Goal: Task Accomplishment & Management: Complete application form

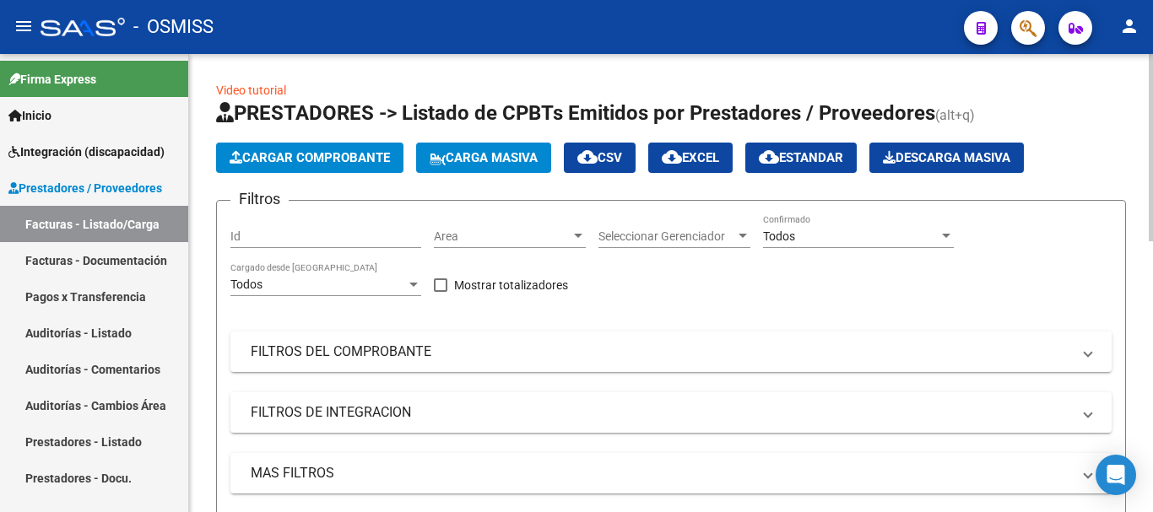
click at [362, 145] on button "Cargar Comprobante" at bounding box center [309, 158] width 187 height 30
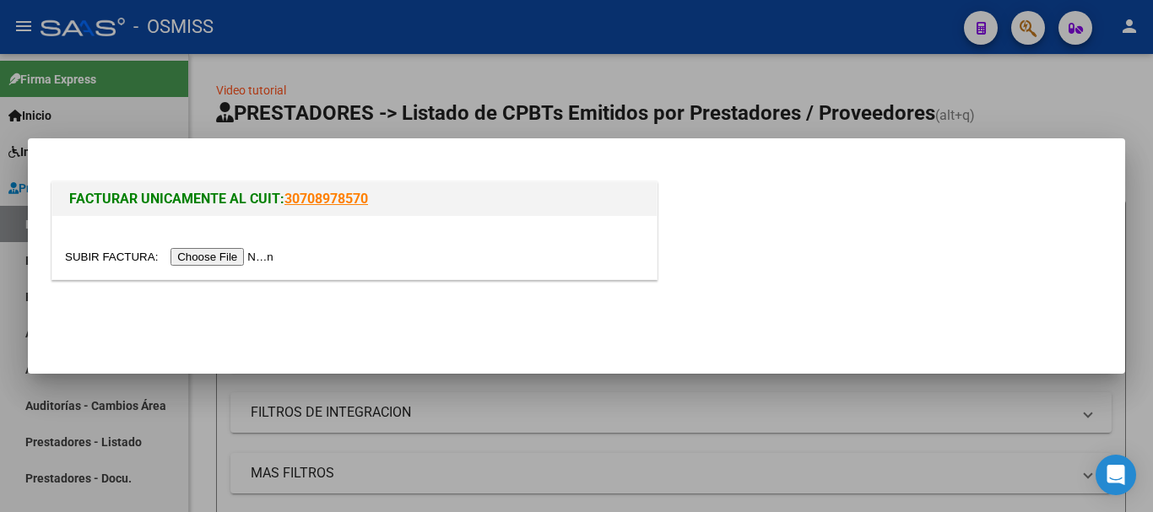
click at [271, 259] on input "file" at bounding box center [172, 257] width 214 height 18
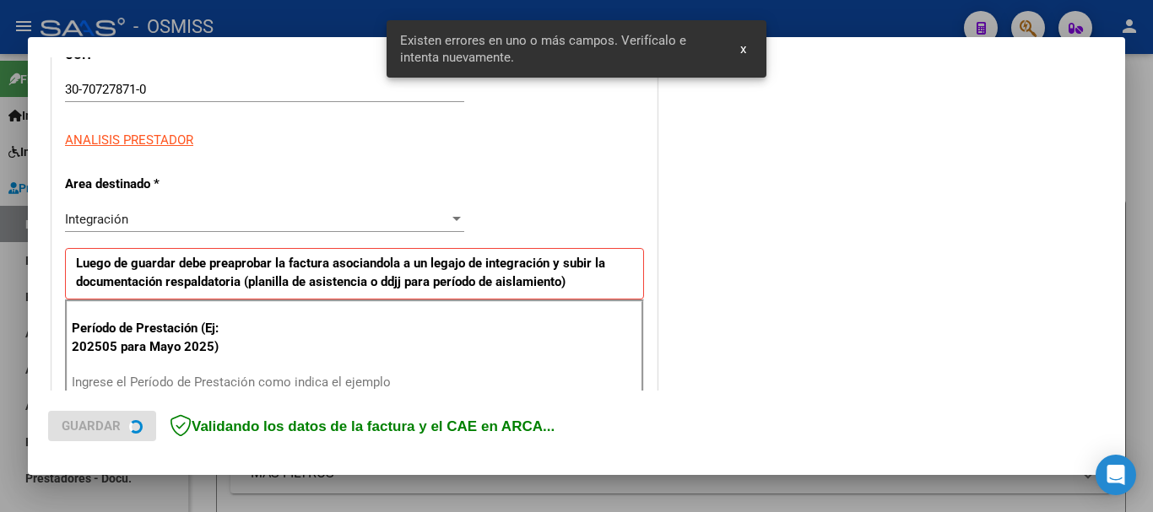
scroll to position [390, 0]
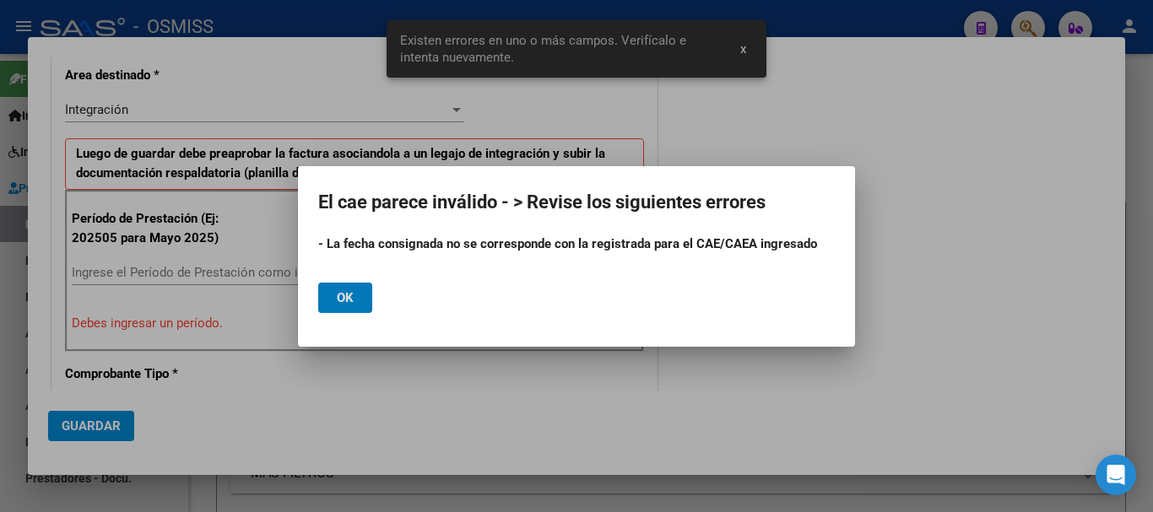
drag, startPoint x: 349, startPoint y: 299, endPoint x: 185, endPoint y: 299, distance: 164.6
click at [349, 300] on span "Ok" at bounding box center [345, 297] width 17 height 15
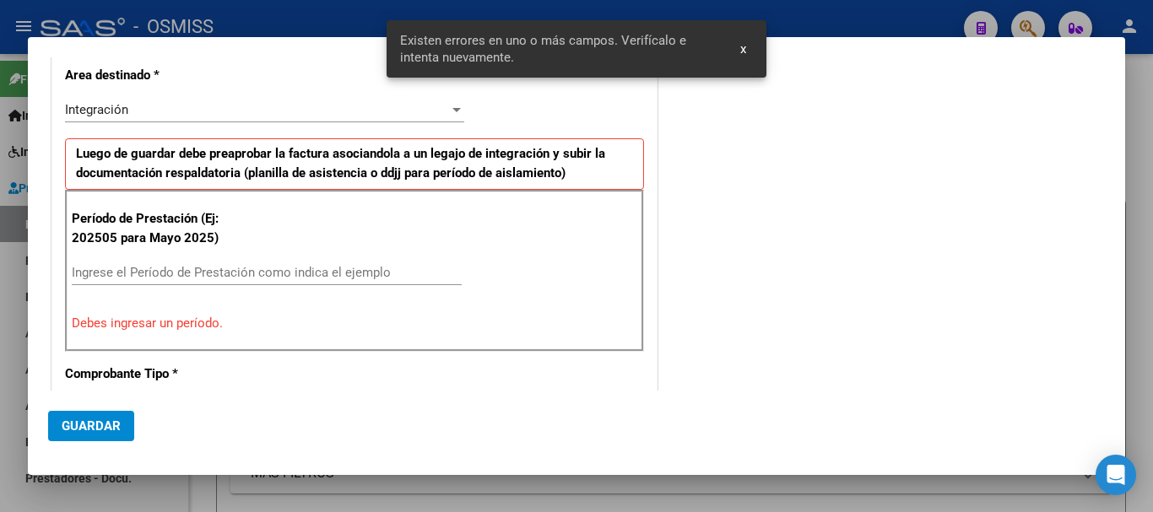
click at [132, 286] on div "Ingrese el Período de Prestación como indica el ejemplo" at bounding box center [267, 280] width 390 height 41
click at [135, 277] on input "Ingrese el Período de Prestación como indica el ejemplo" at bounding box center [267, 272] width 390 height 15
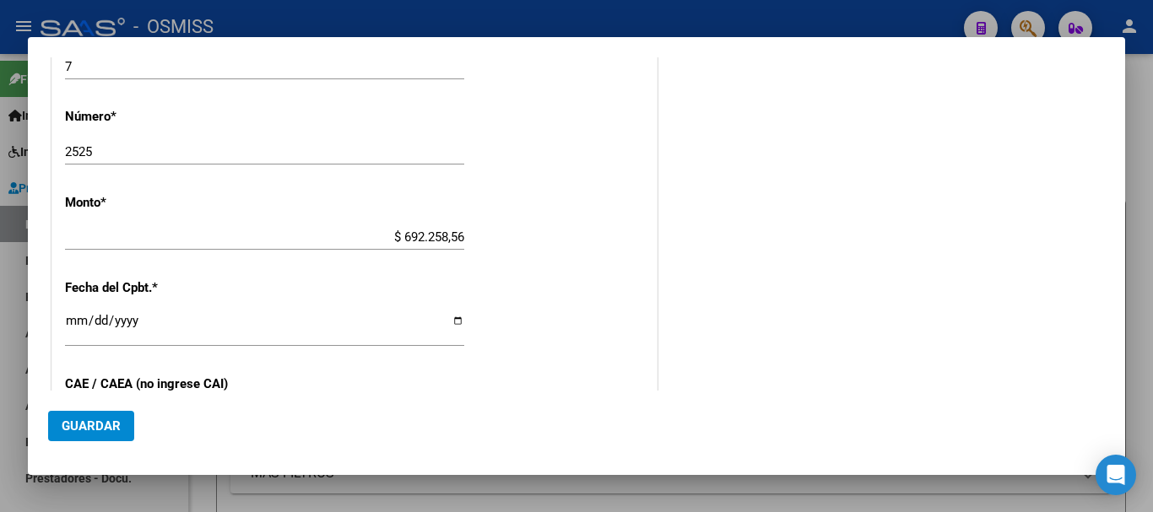
scroll to position [812, 0]
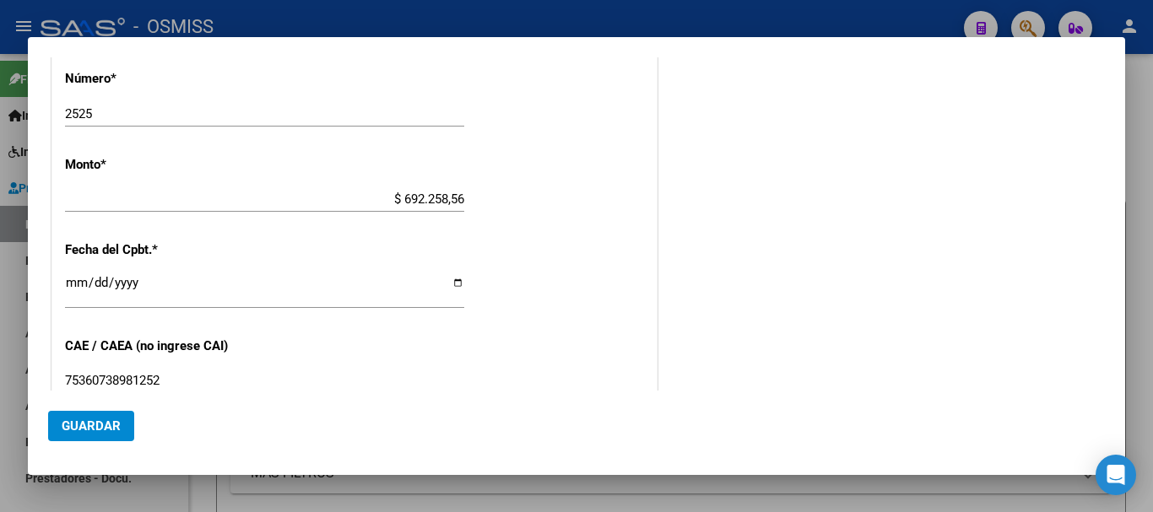
type input "202508"
click at [77, 283] on input "[DATE]" at bounding box center [264, 289] width 399 height 27
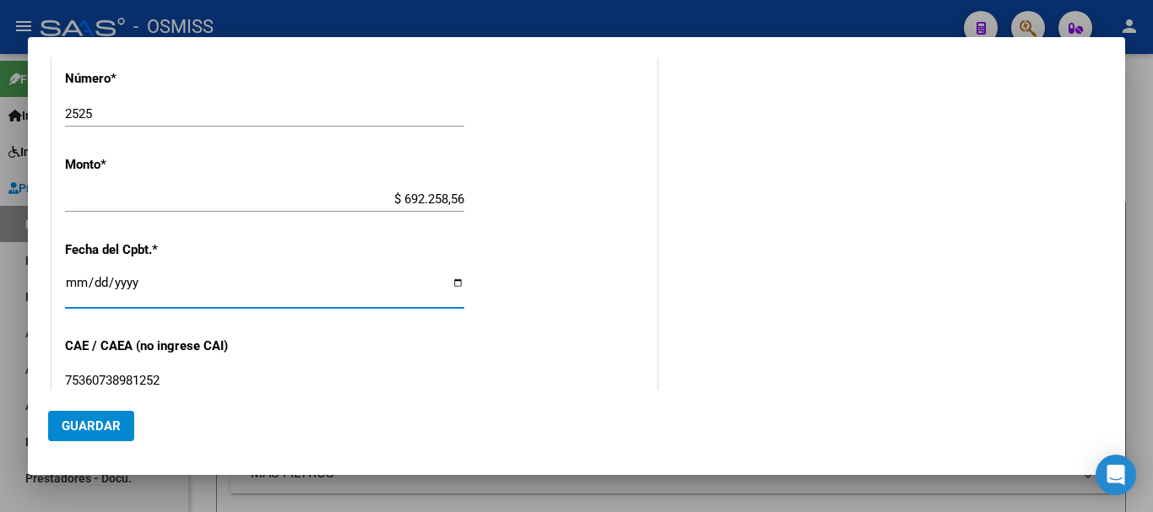
type input "[DATE]"
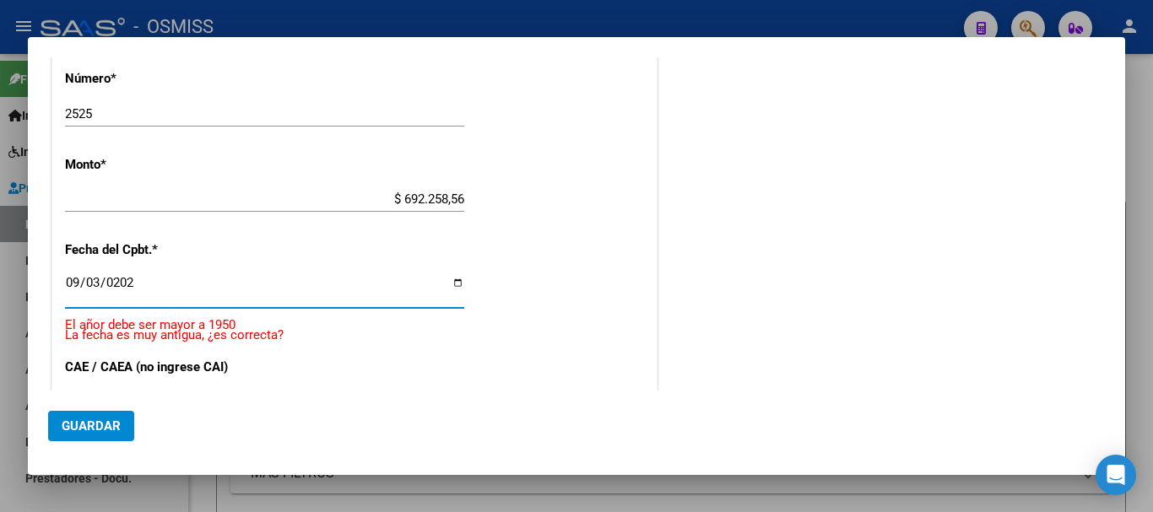
type input "[DATE]"
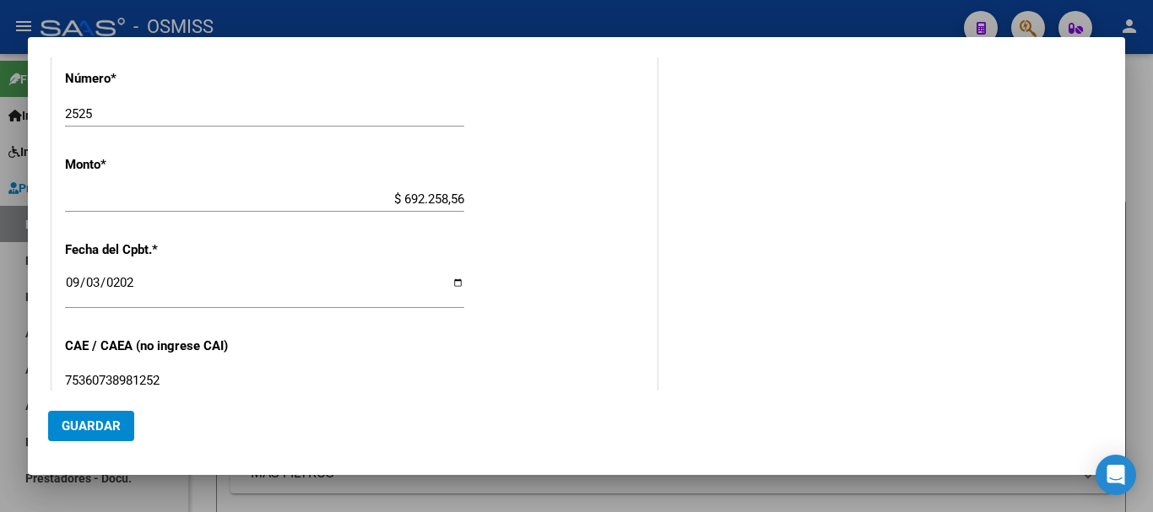
scroll to position [1096, 0]
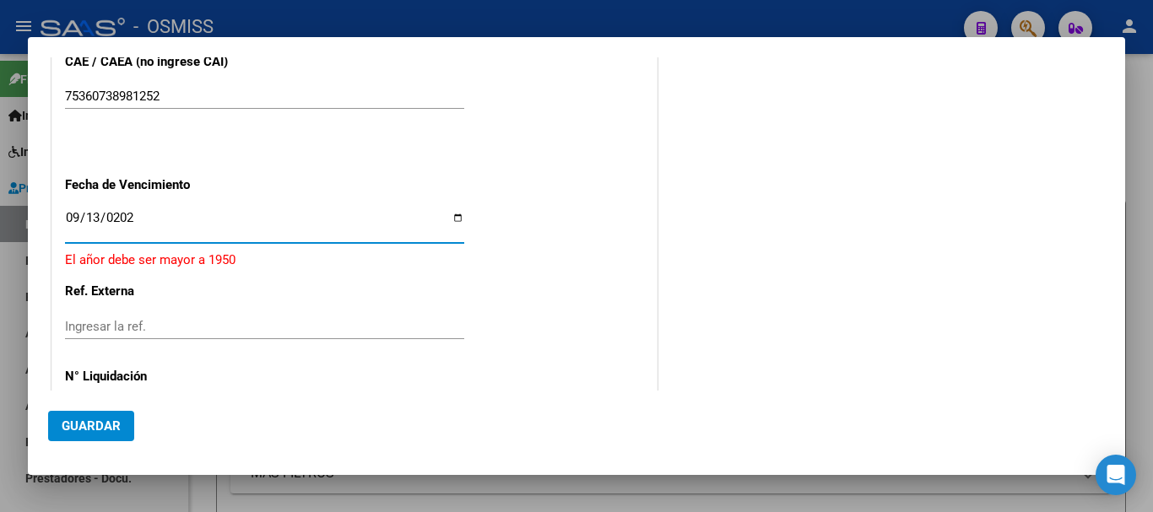
type input "[DATE]"
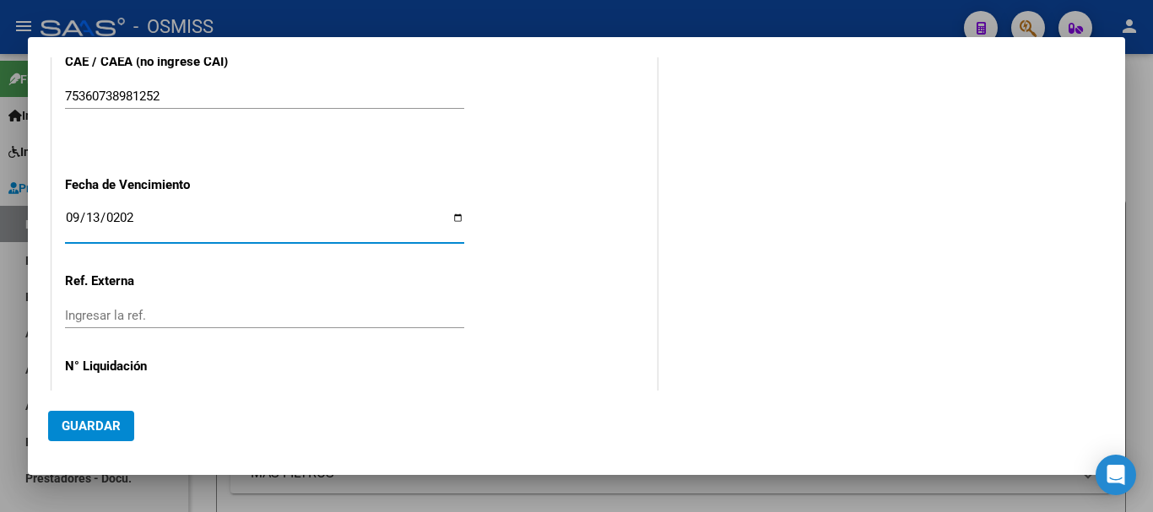
click at [101, 425] on span "Guardar" at bounding box center [91, 426] width 59 height 15
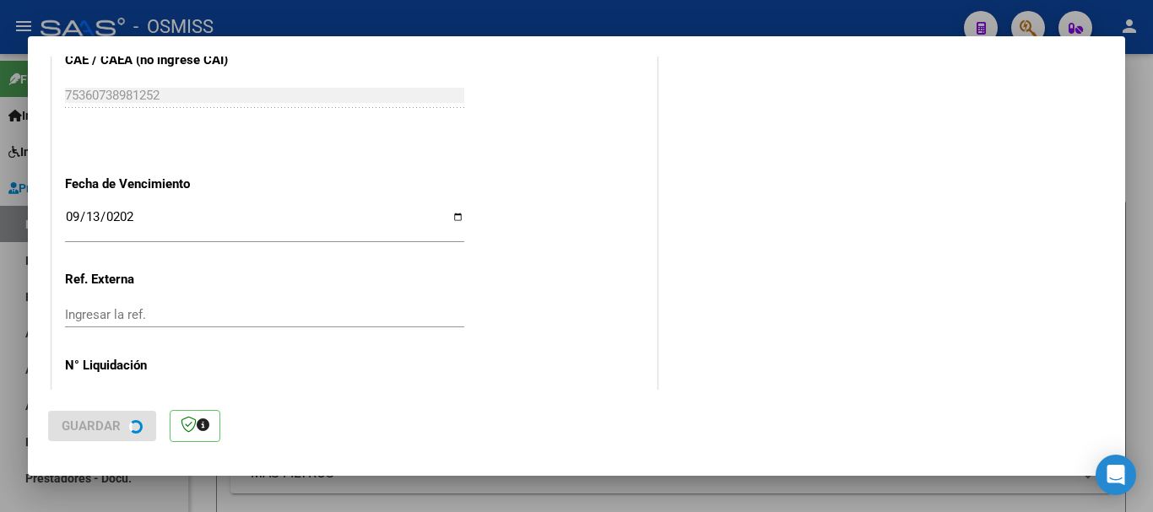
scroll to position [0, 0]
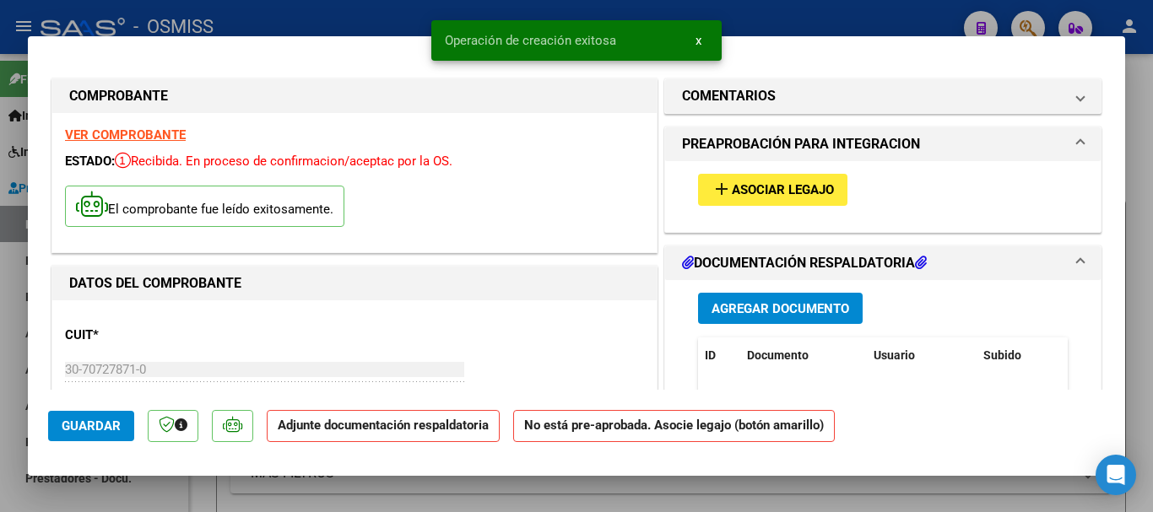
click at [767, 190] on span "Asociar Legajo" at bounding box center [783, 190] width 102 height 15
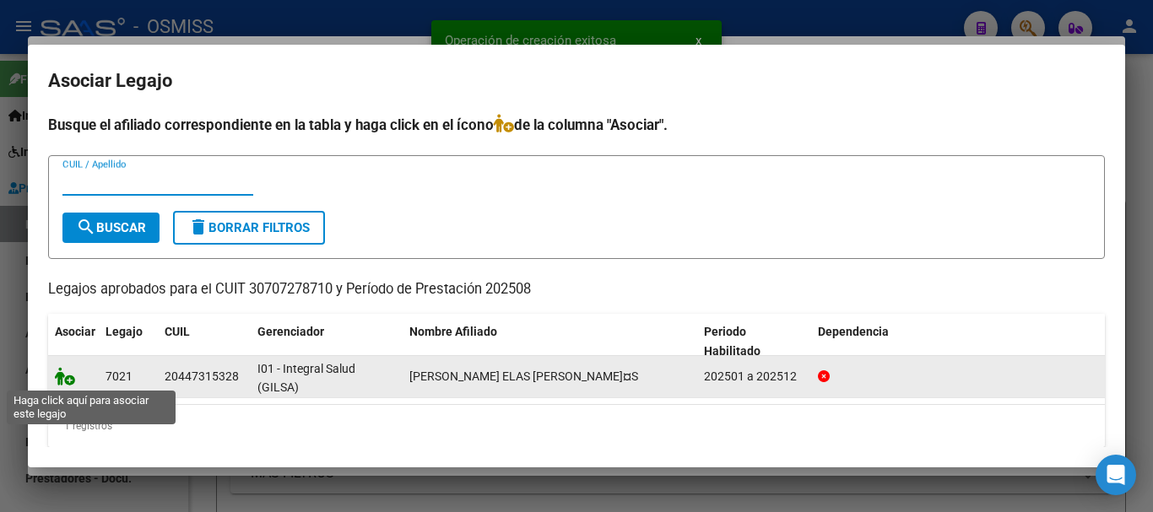
click at [69, 374] on icon at bounding box center [65, 376] width 20 height 19
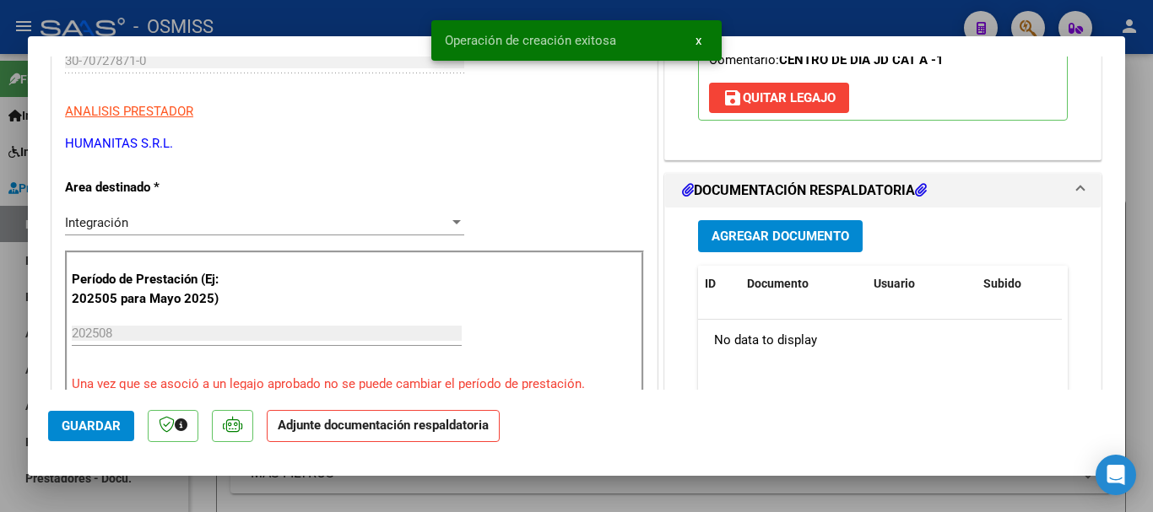
scroll to position [422, 0]
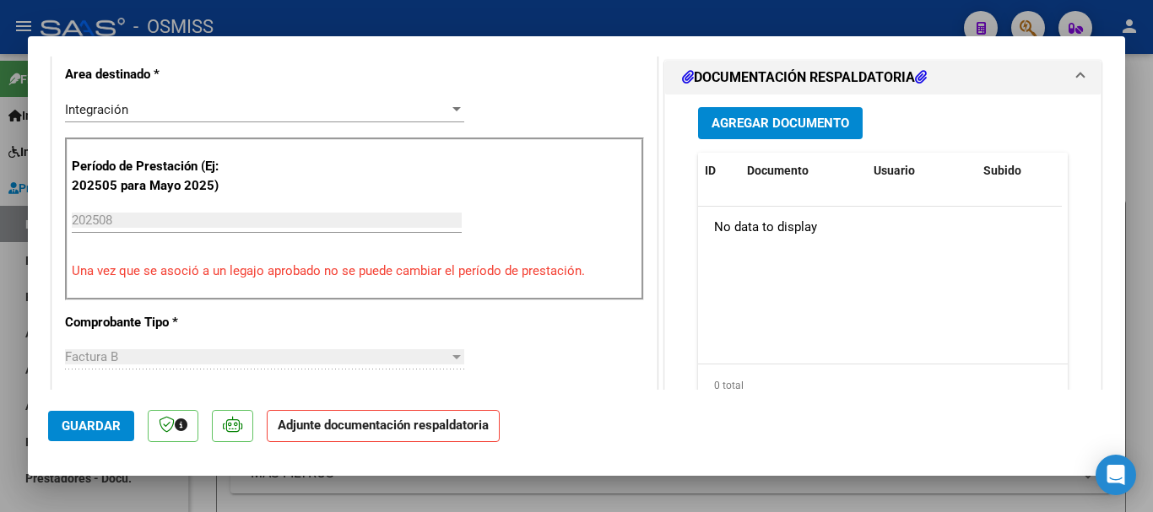
click at [738, 116] on span "Agregar Documento" at bounding box center [780, 123] width 138 height 15
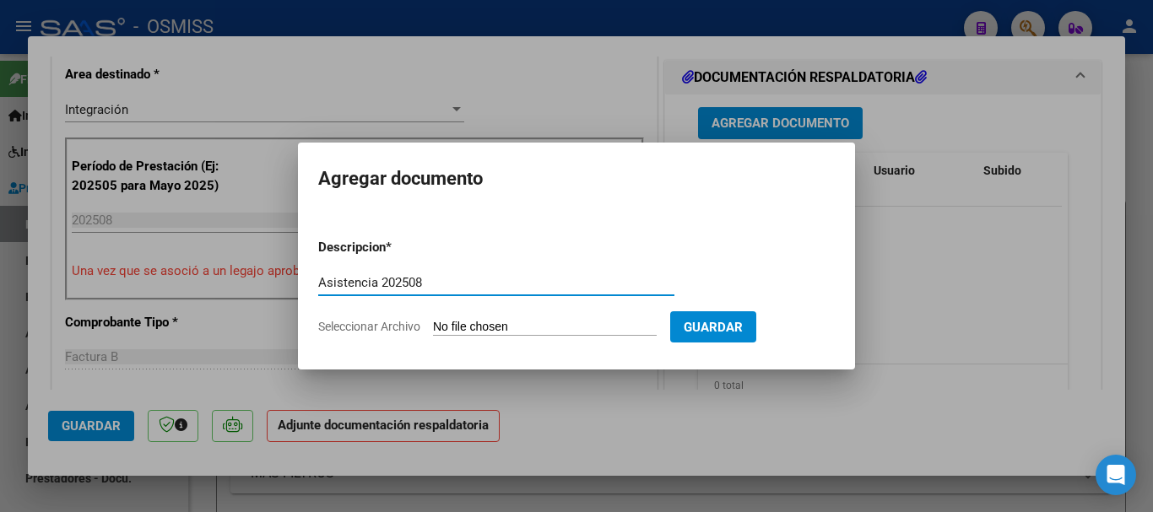
type input "Asistencia 202508"
click at [565, 327] on input "Seleccionar Archivo" at bounding box center [545, 328] width 224 height 16
type input "C:\fakepath\[PERSON_NAME]. Asistencia 202508.pdf"
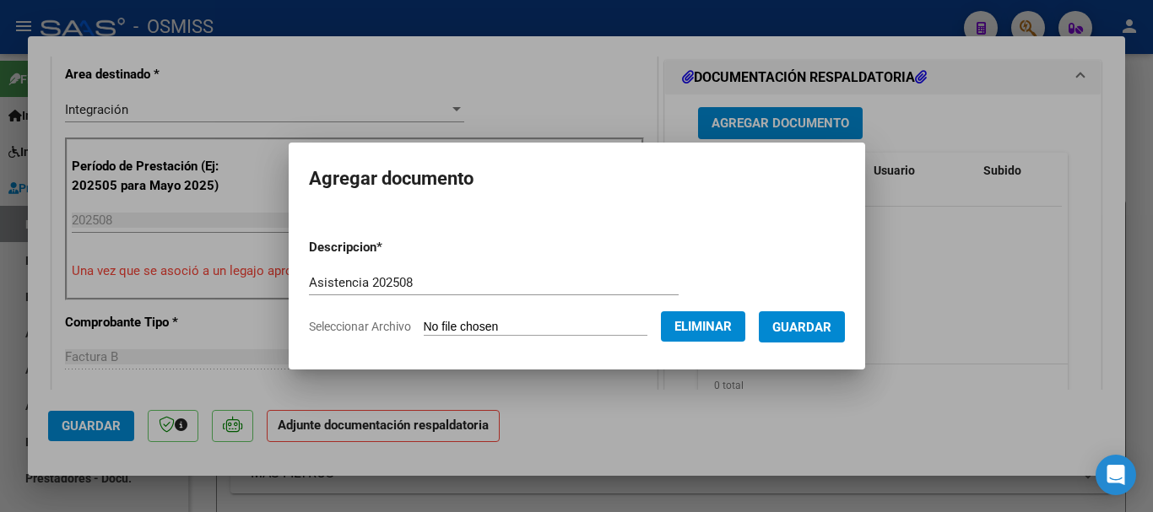
click at [831, 326] on span "Guardar" at bounding box center [801, 327] width 59 height 15
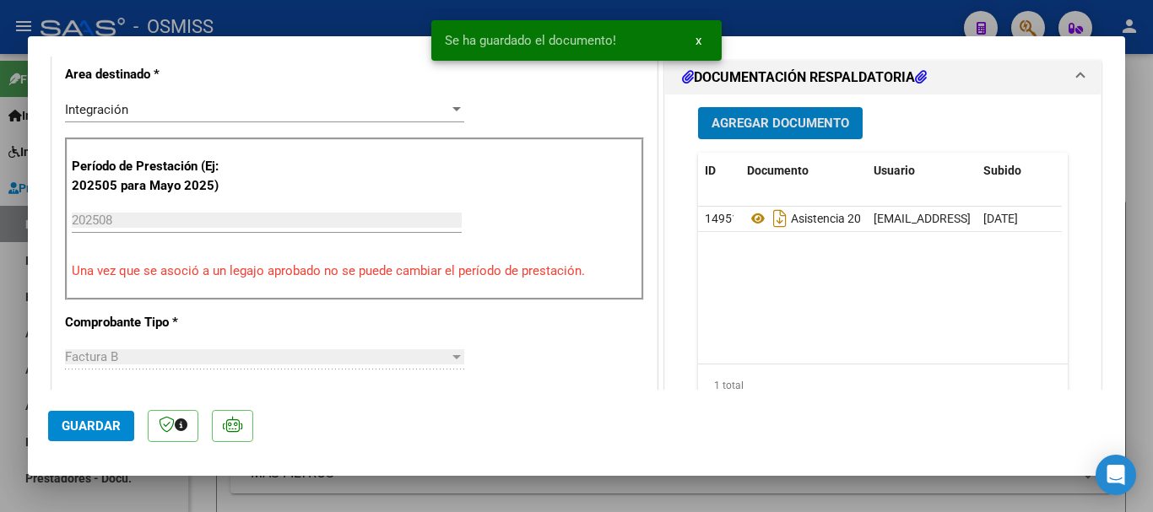
click at [108, 428] on span "Guardar" at bounding box center [91, 426] width 59 height 15
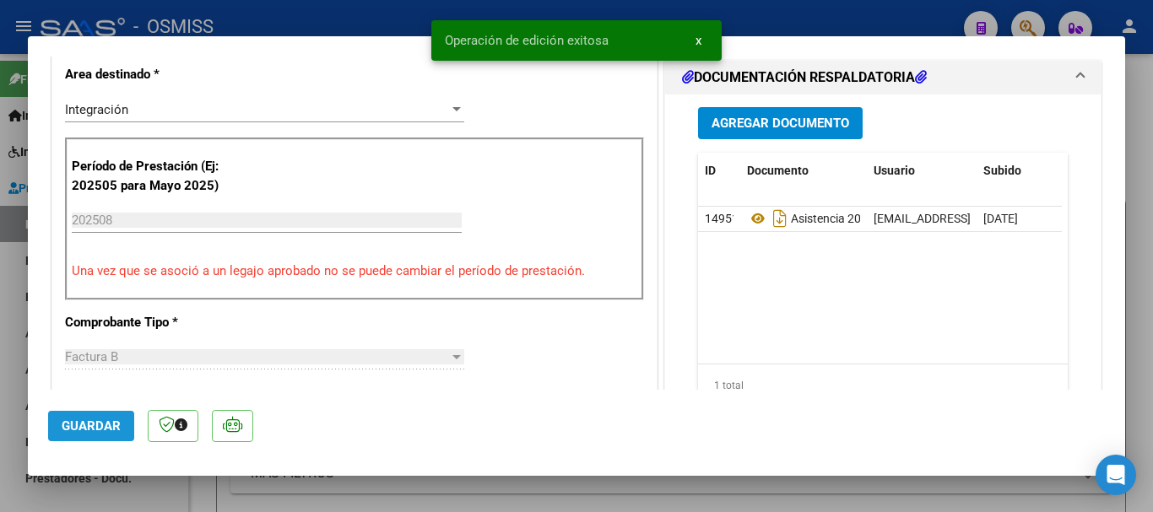
click at [108, 428] on span "Guardar" at bounding box center [91, 426] width 59 height 15
click at [123, 486] on div at bounding box center [576, 256] width 1153 height 512
type input "$ 0,00"
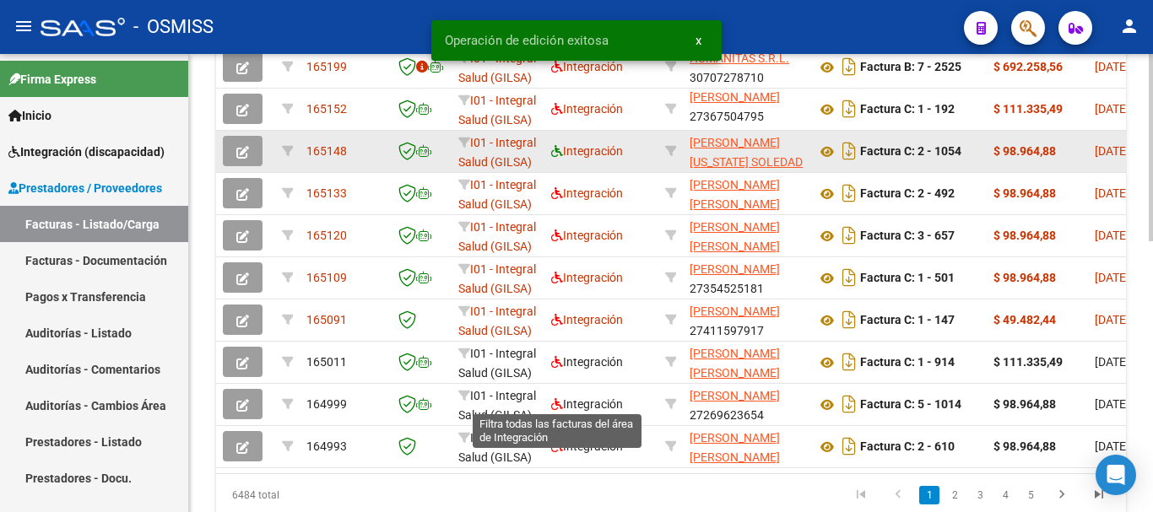
scroll to position [591, 0]
